Goal: Task Accomplishment & Management: Manage account settings

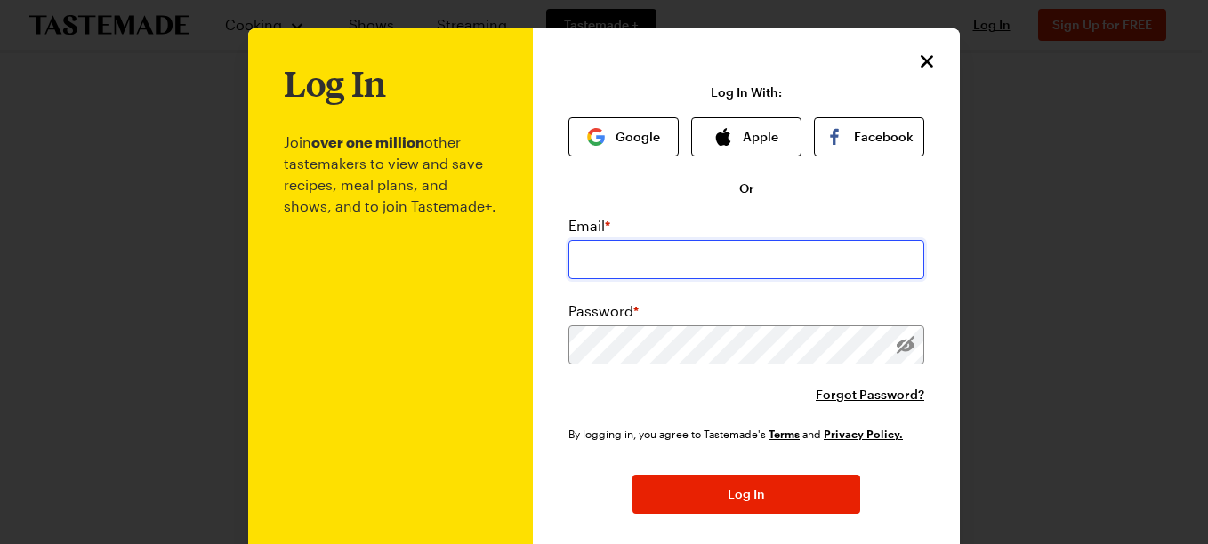
click at [587, 258] on input "email" at bounding box center [746, 259] width 356 height 39
type input "[EMAIL_ADDRESS][DOMAIN_NAME]"
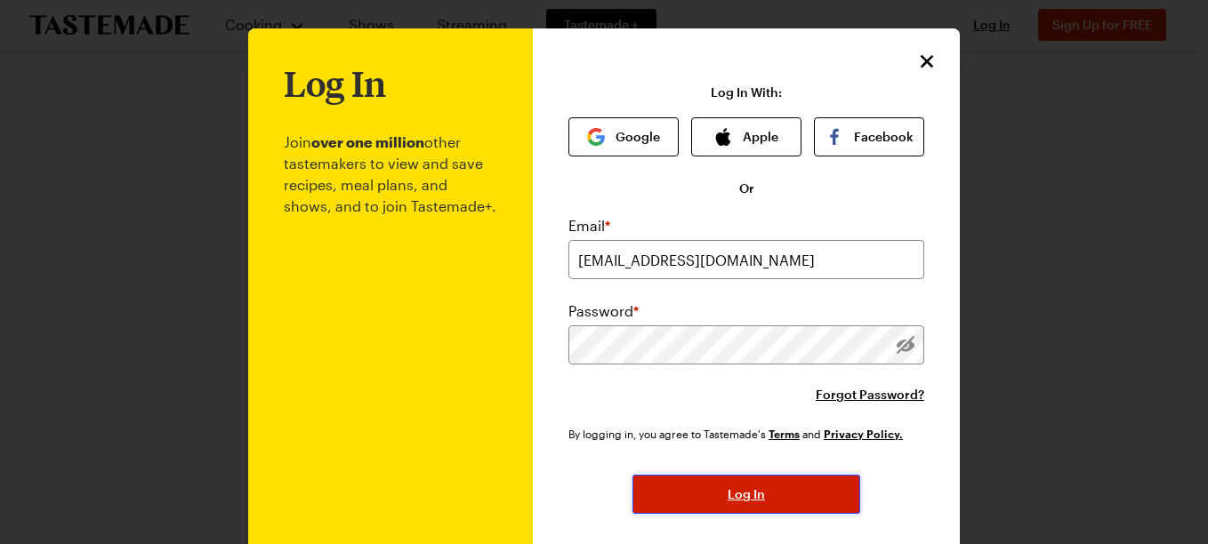
click at [734, 490] on span "Log In" at bounding box center [745, 495] width 37 height 18
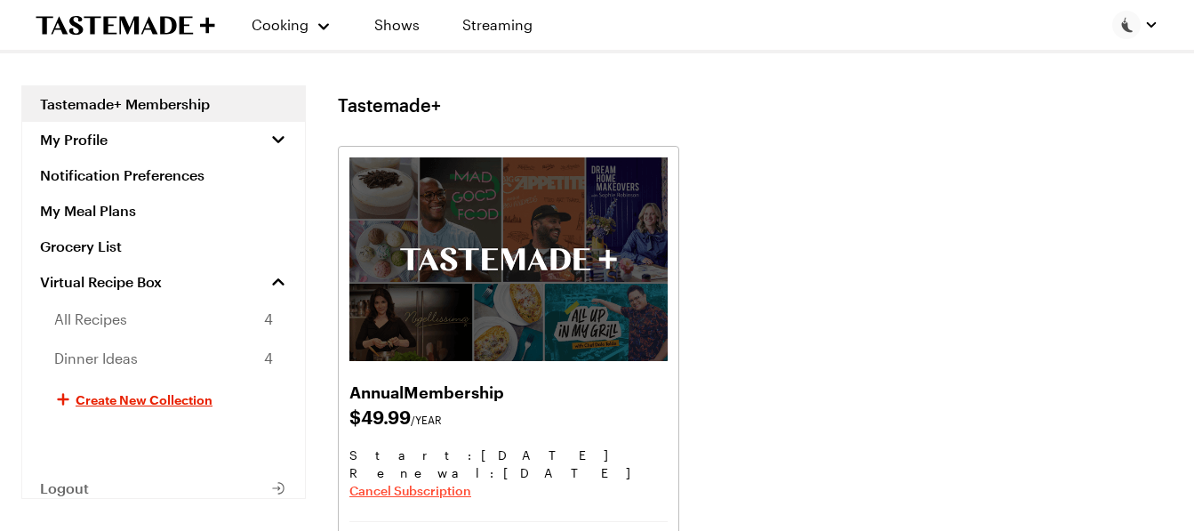
click at [437, 486] on span "Cancel Subscription" at bounding box center [410, 491] width 122 height 18
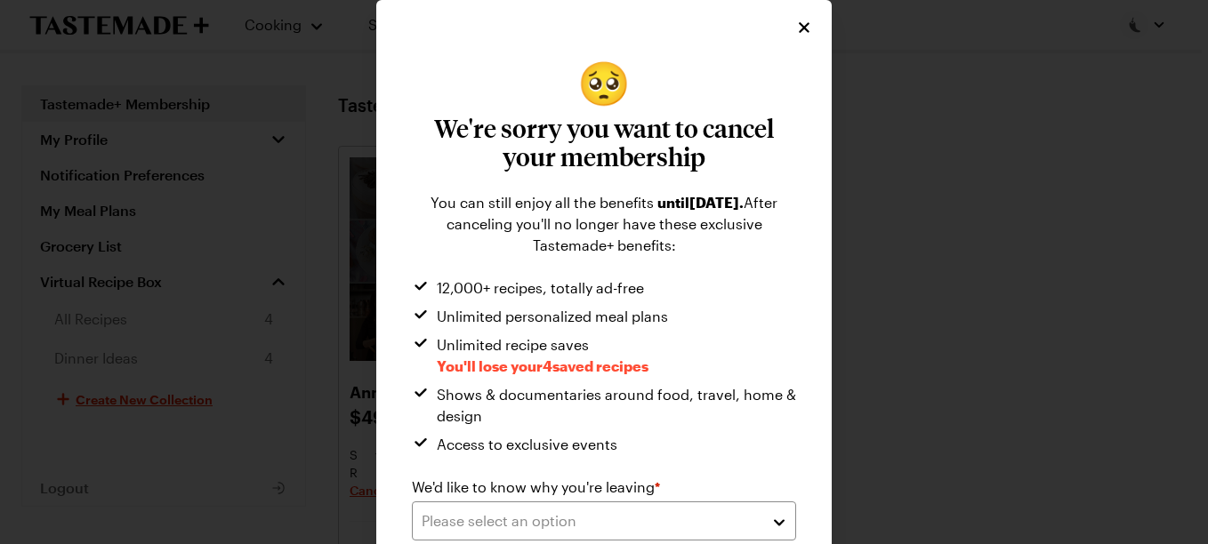
scroll to position [100, 0]
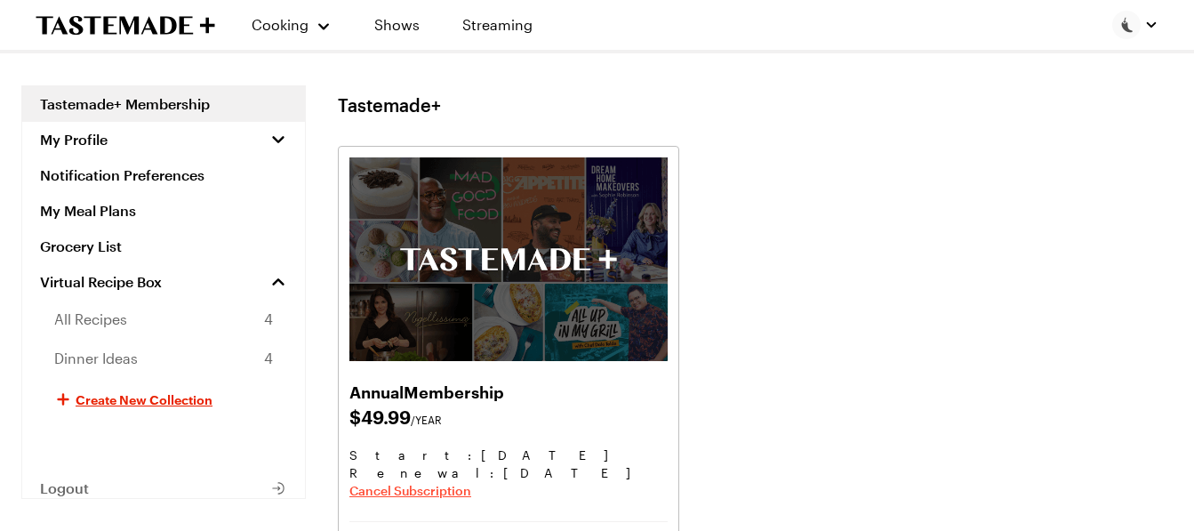
click at [444, 490] on span "Cancel Subscription" at bounding box center [410, 491] width 122 height 18
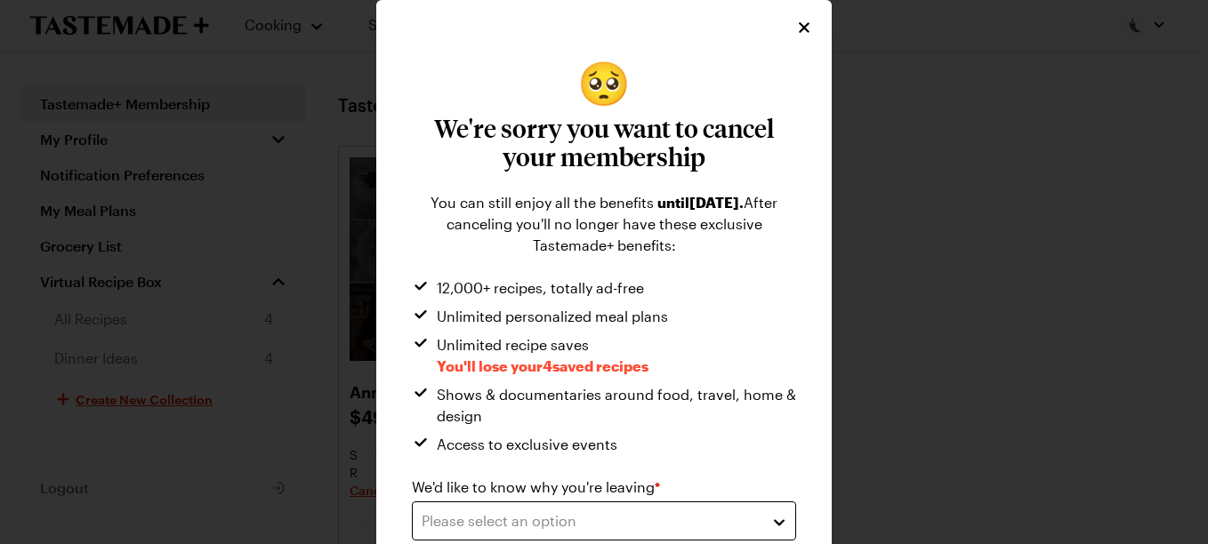
click at [778, 527] on button "Please select an option" at bounding box center [604, 521] width 384 height 39
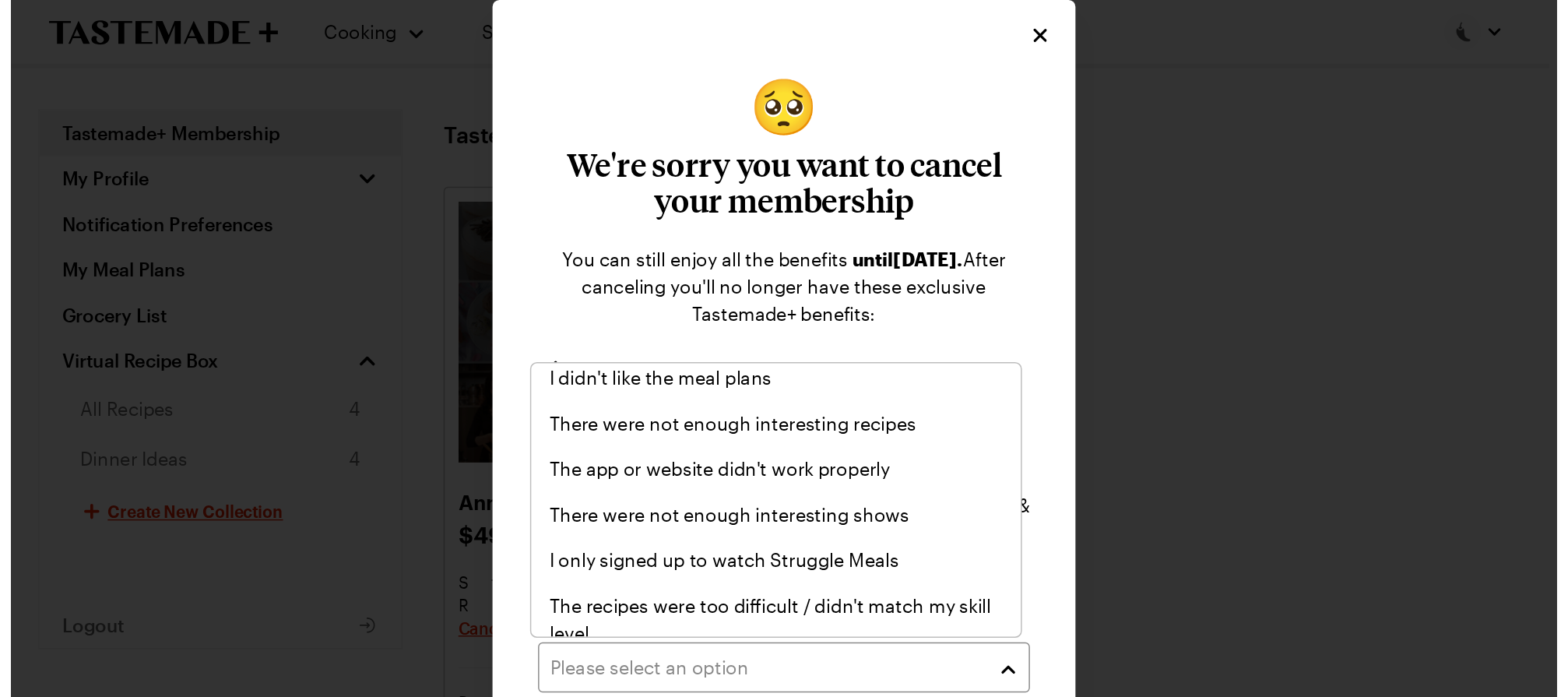
scroll to position [180, 0]
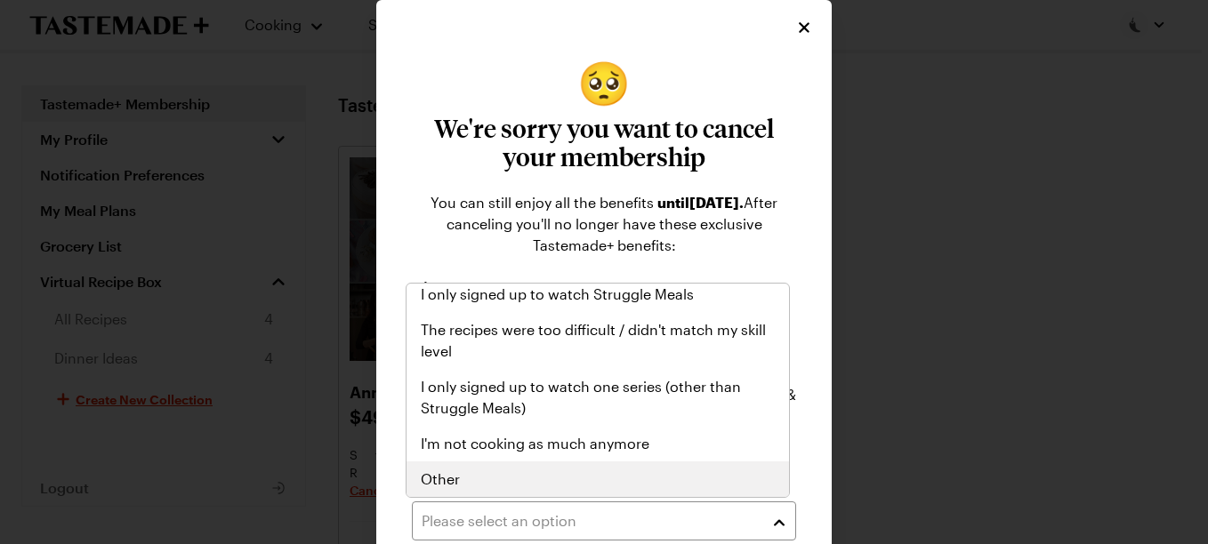
click at [493, 482] on div "Other" at bounding box center [598, 479] width 354 height 21
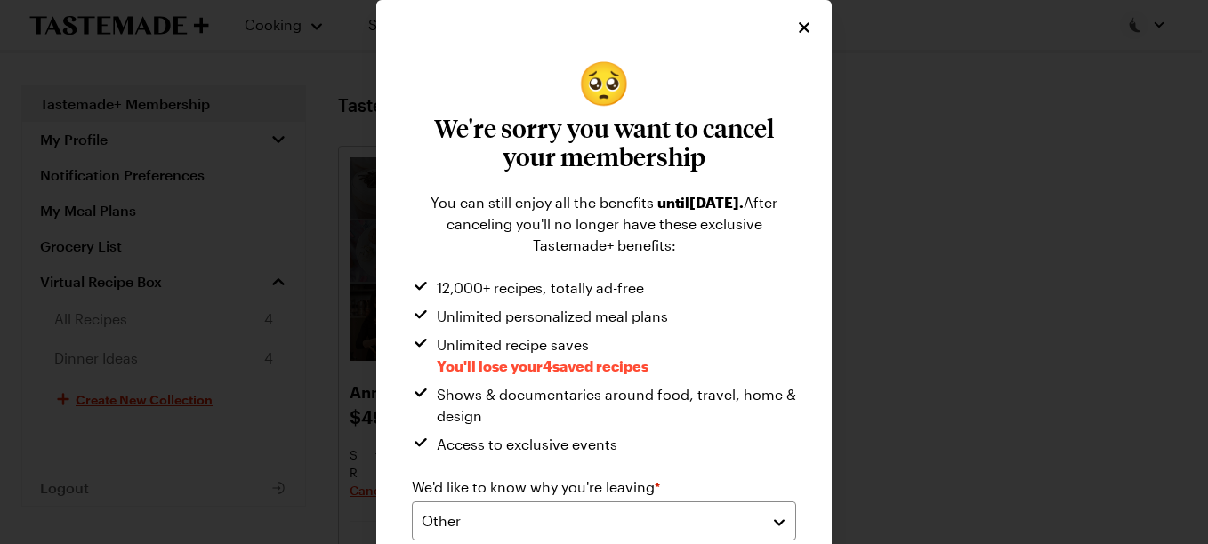
click at [807, 379] on div "🥺 We're sorry you want to cancel your membership You can still enjoy all the be…" at bounding box center [604, 414] width 420 height 708
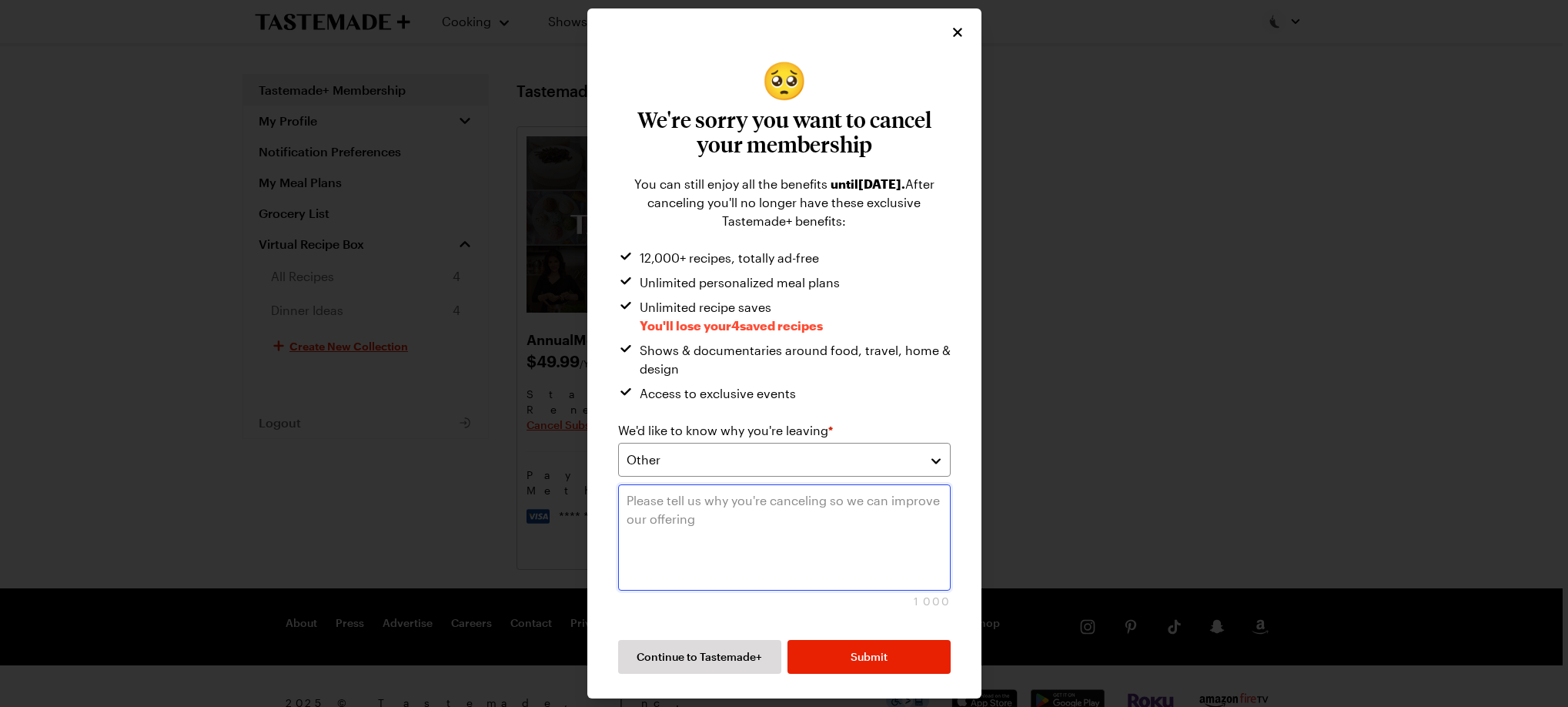
drag, startPoint x: 947, startPoint y: 1, endPoint x: 700, endPoint y: 518, distance: 573.0
click at [700, 470] on textarea at bounding box center [784, 537] width 332 height 107
type textarea "I"
type textarea "The subscription price is more than we can spend at this time."
click at [878, 470] on span "Submit" at bounding box center [869, 658] width 37 height 16
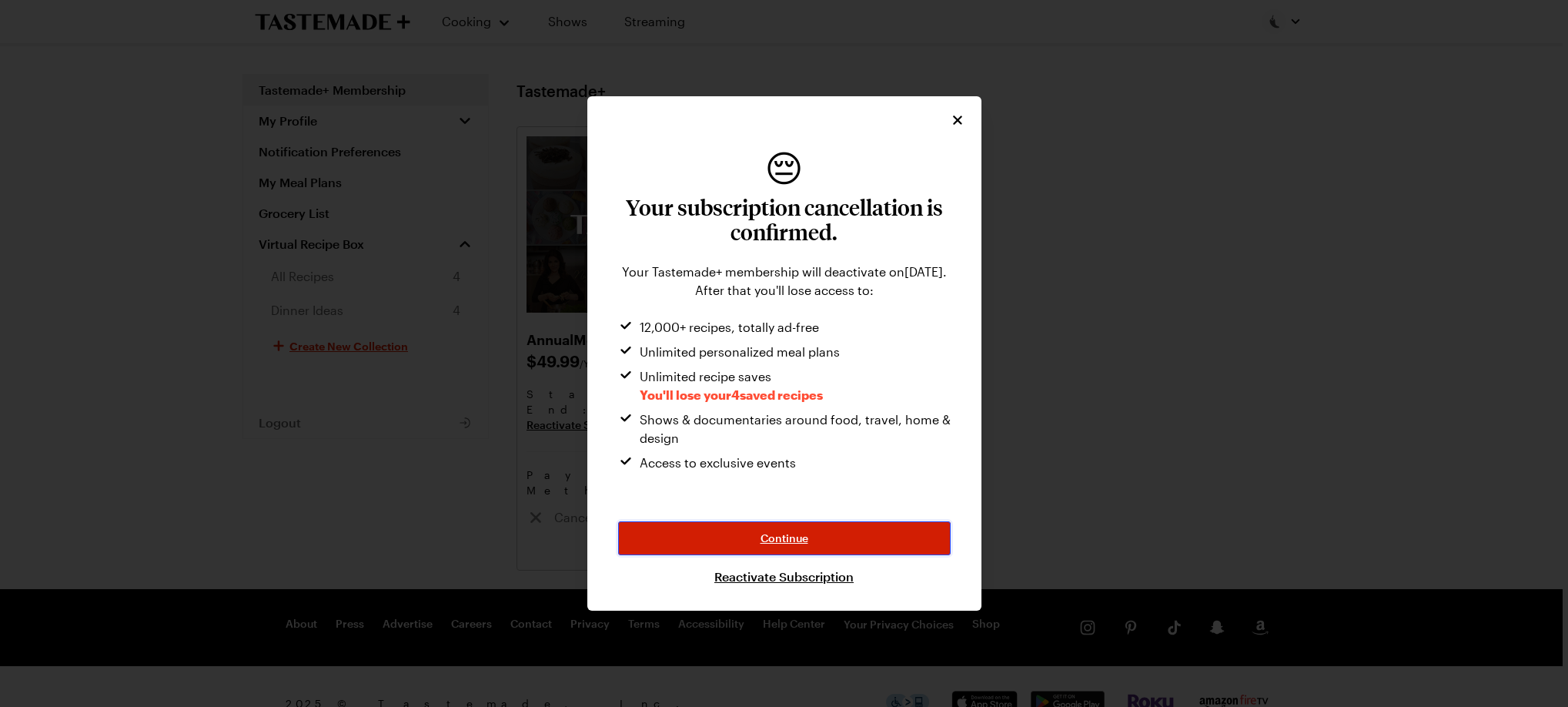
click at [803, 470] on span "Continue" at bounding box center [784, 539] width 48 height 16
